Goal: Transaction & Acquisition: Purchase product/service

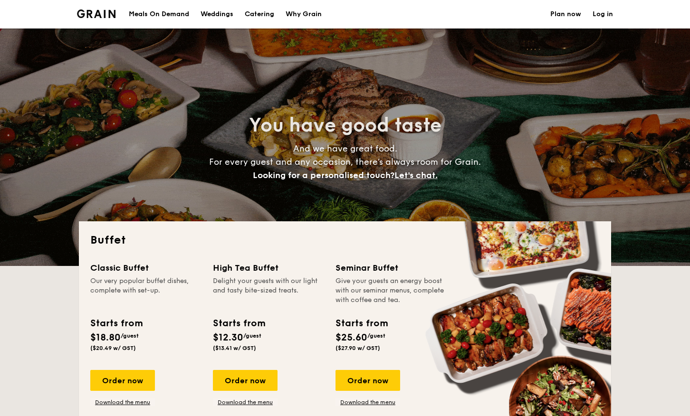
select select
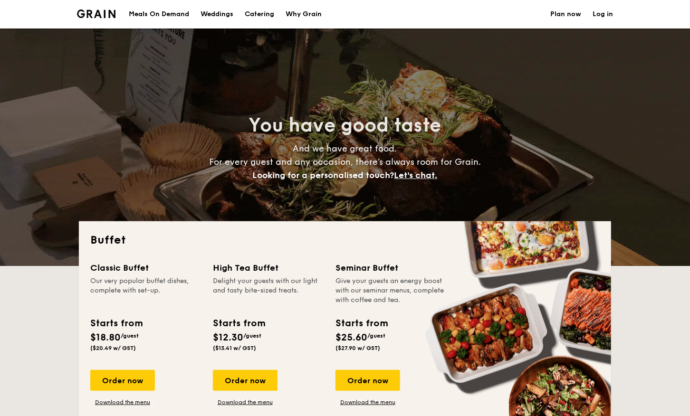
scroll to position [89, 0]
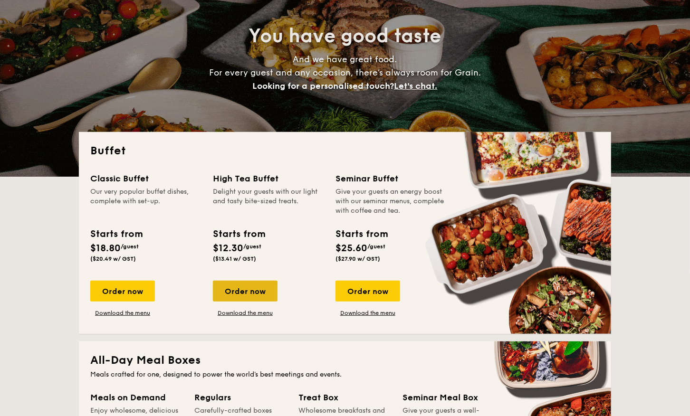
click at [226, 291] on div "Order now" at bounding box center [245, 291] width 65 height 21
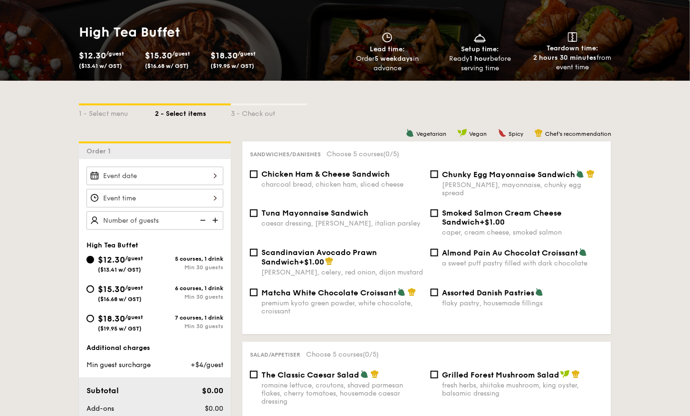
scroll to position [129, 0]
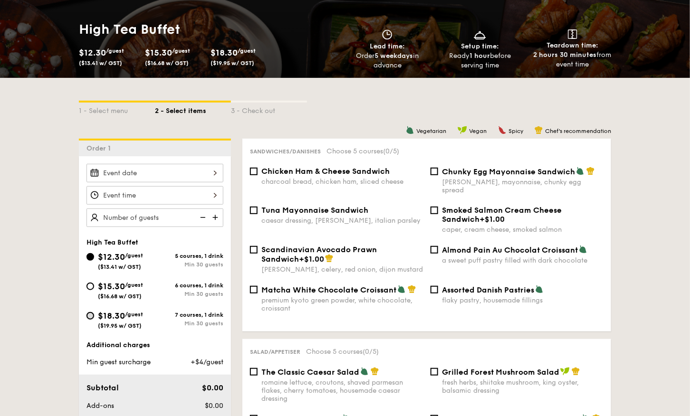
click at [87, 320] on input "$18.30 /guest ($19.95 w/ GST) 7 courses, 1 drink Min 30 guests" at bounding box center [91, 316] width 8 height 8
radio input "true"
click at [87, 291] on input "$15.30 /guest ($16.68 w/ GST) 6 courses, 1 drink Min 30 guests" at bounding box center [91, 287] width 8 height 8
radio input "true"
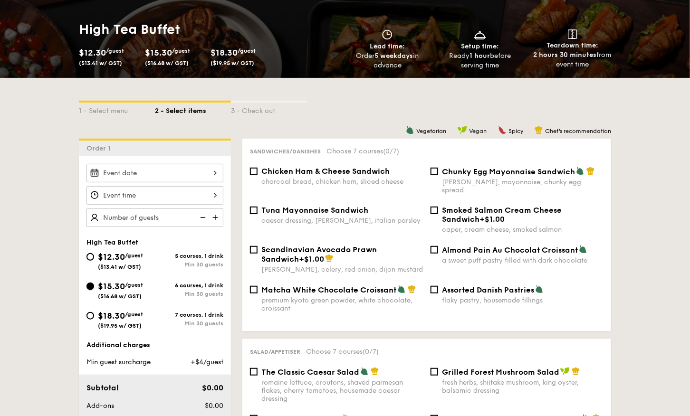
radio input "true"
click at [126, 183] on div at bounding box center [155, 173] width 137 height 19
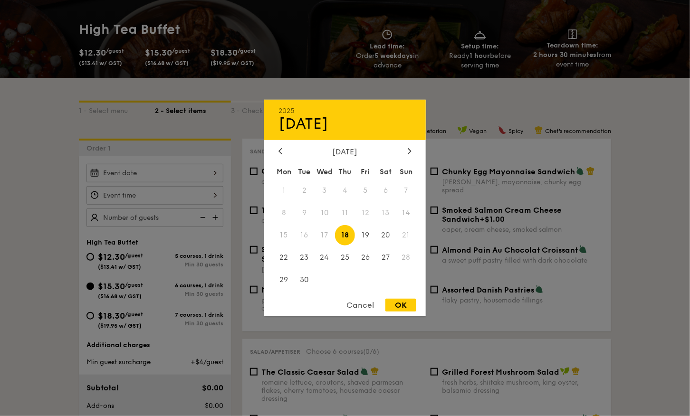
click at [325, 238] on span "17" at bounding box center [325, 235] width 20 height 20
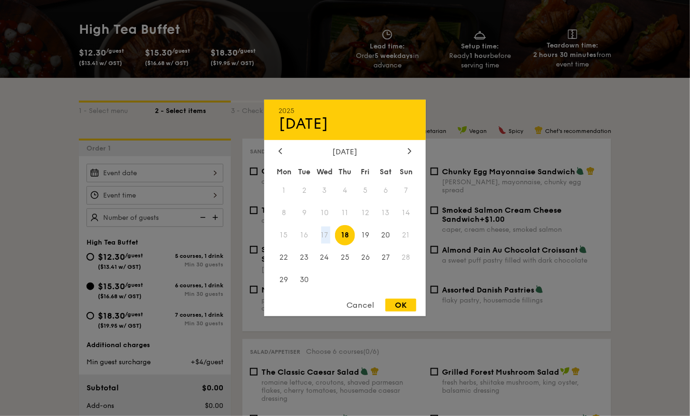
click at [325, 238] on span "17" at bounding box center [325, 235] width 20 height 20
click at [375, 88] on div at bounding box center [345, 208] width 690 height 416
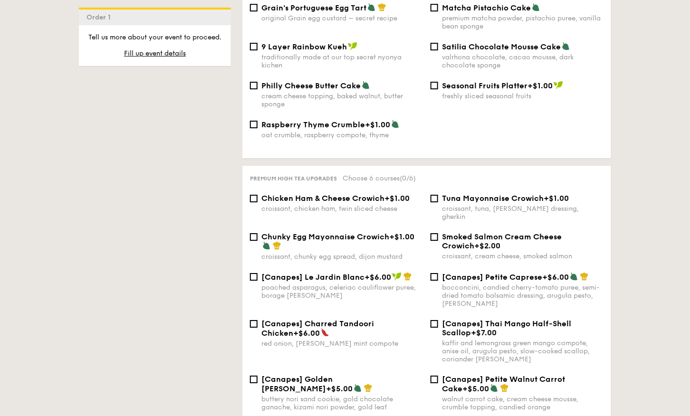
scroll to position [1774, 0]
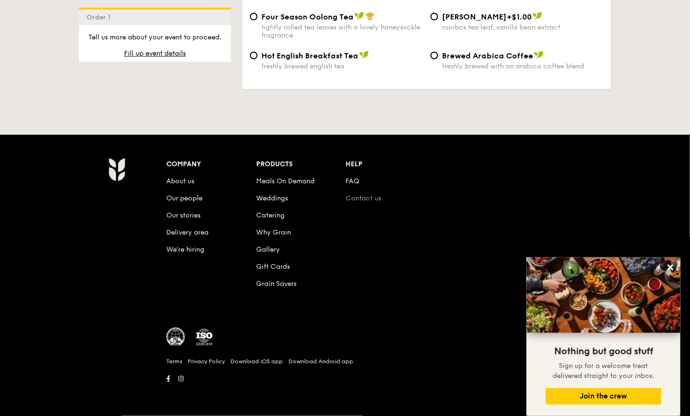
click at [361, 194] on link "Contact us" at bounding box center [364, 198] width 36 height 8
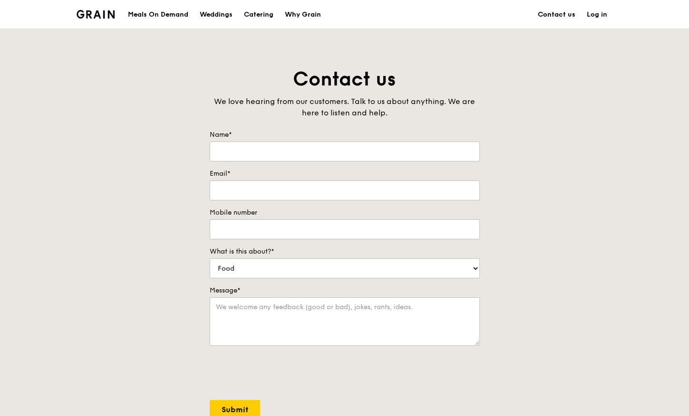
click at [579, 16] on link "Contact us" at bounding box center [556, 14] width 49 height 29
